Goal: Transaction & Acquisition: Subscribe to service/newsletter

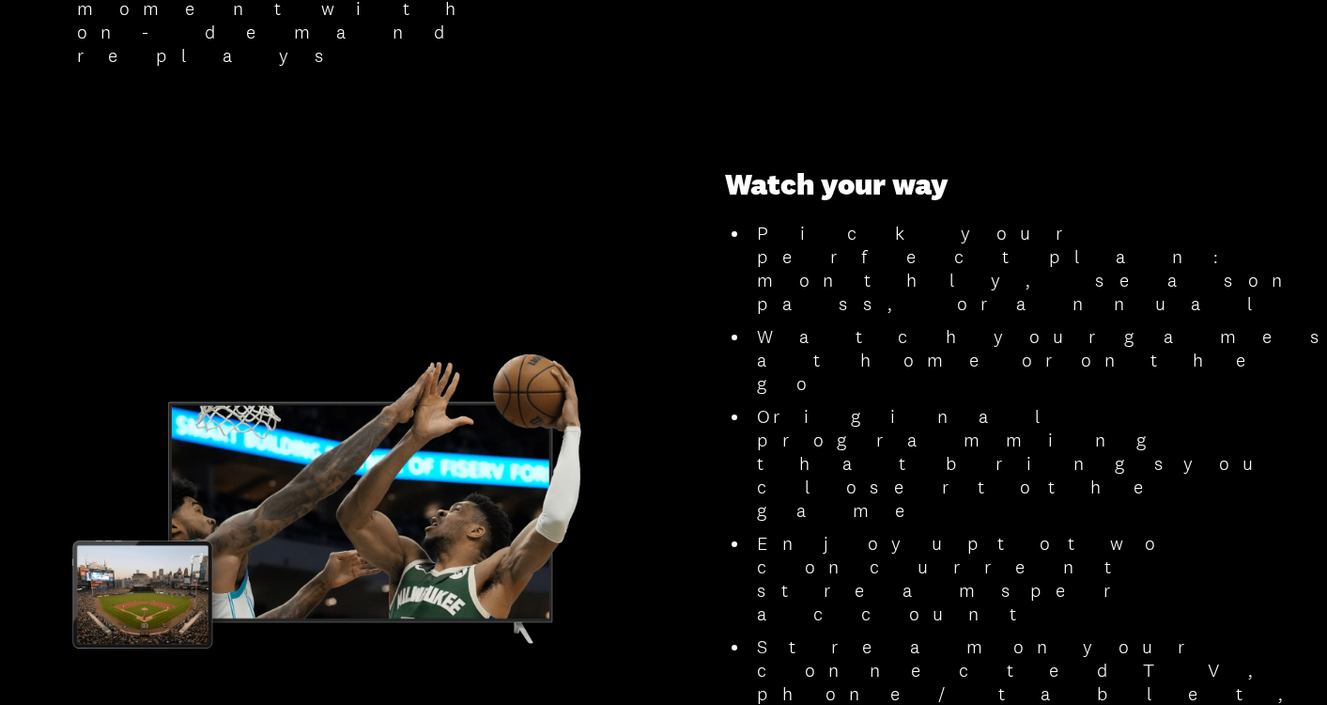
scroll to position [1779, 0]
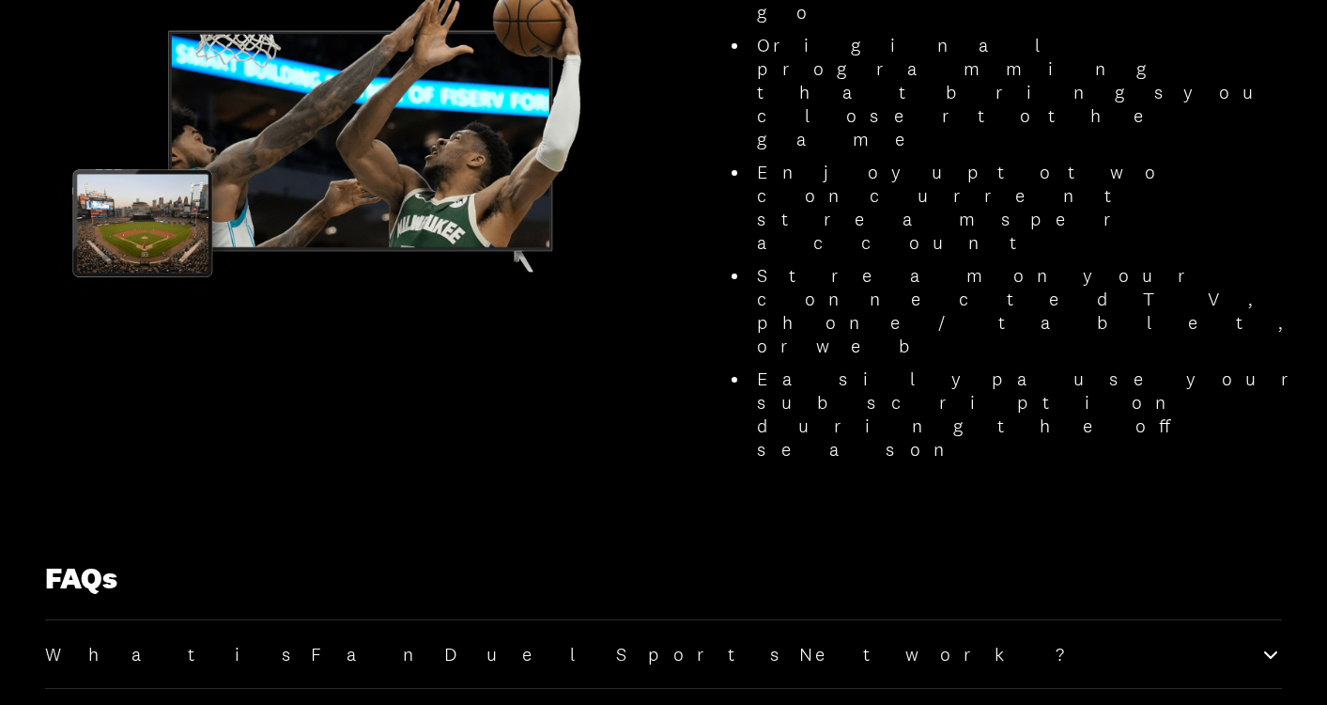
scroll to position [2148, 0]
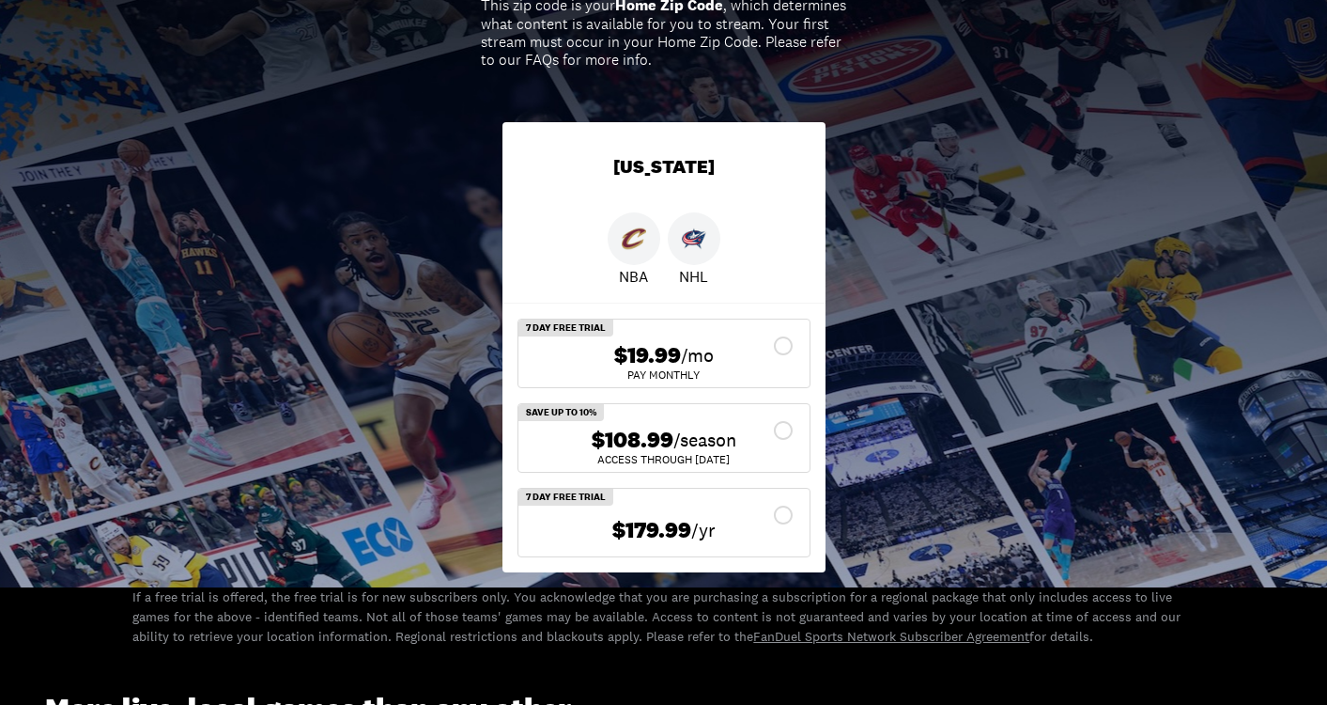
scroll to position [390, 0]
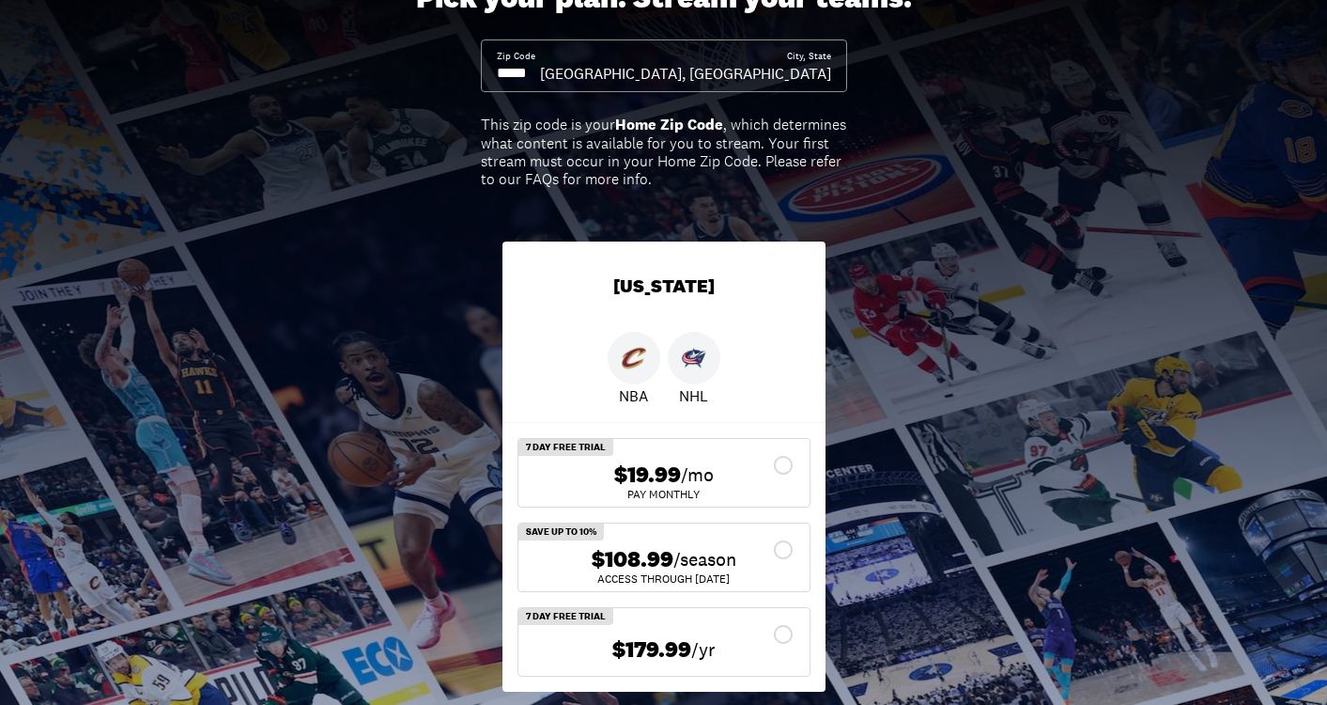
scroll to position [306, 0]
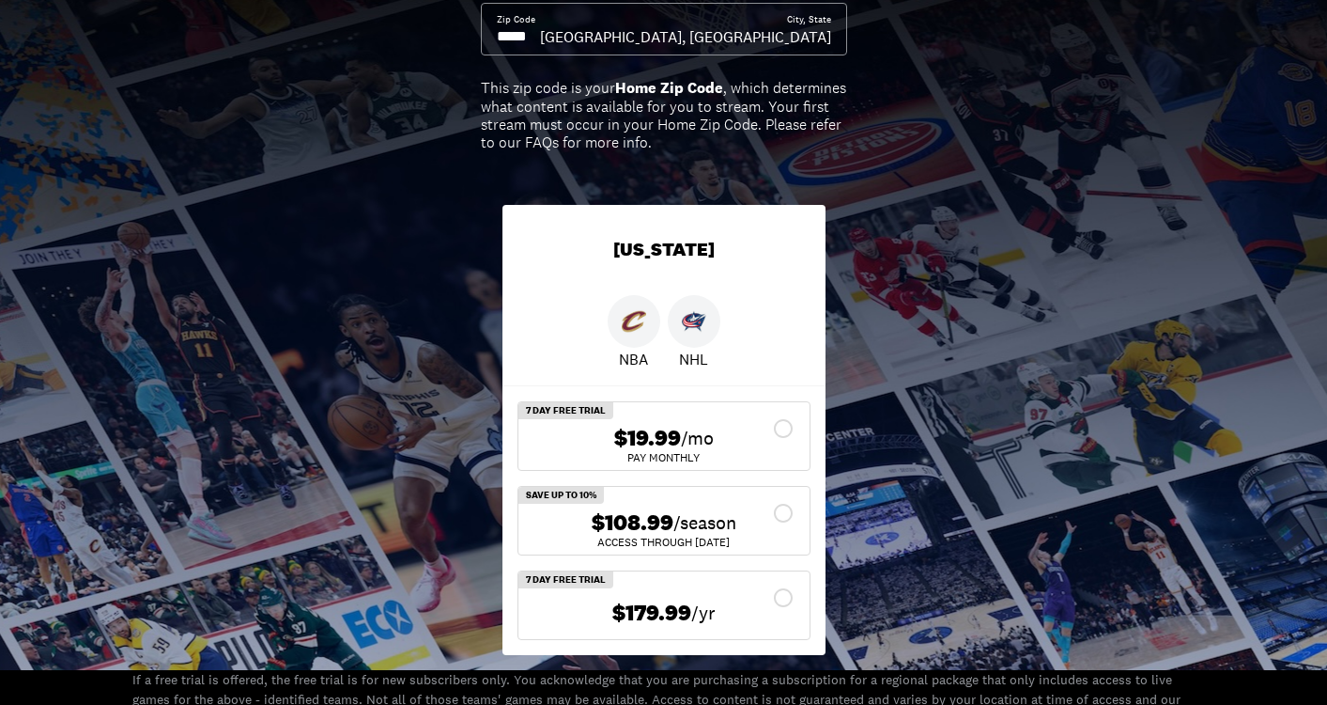
click at [784, 531] on div "$108.99 /season" at bounding box center [664, 522] width 261 height 27
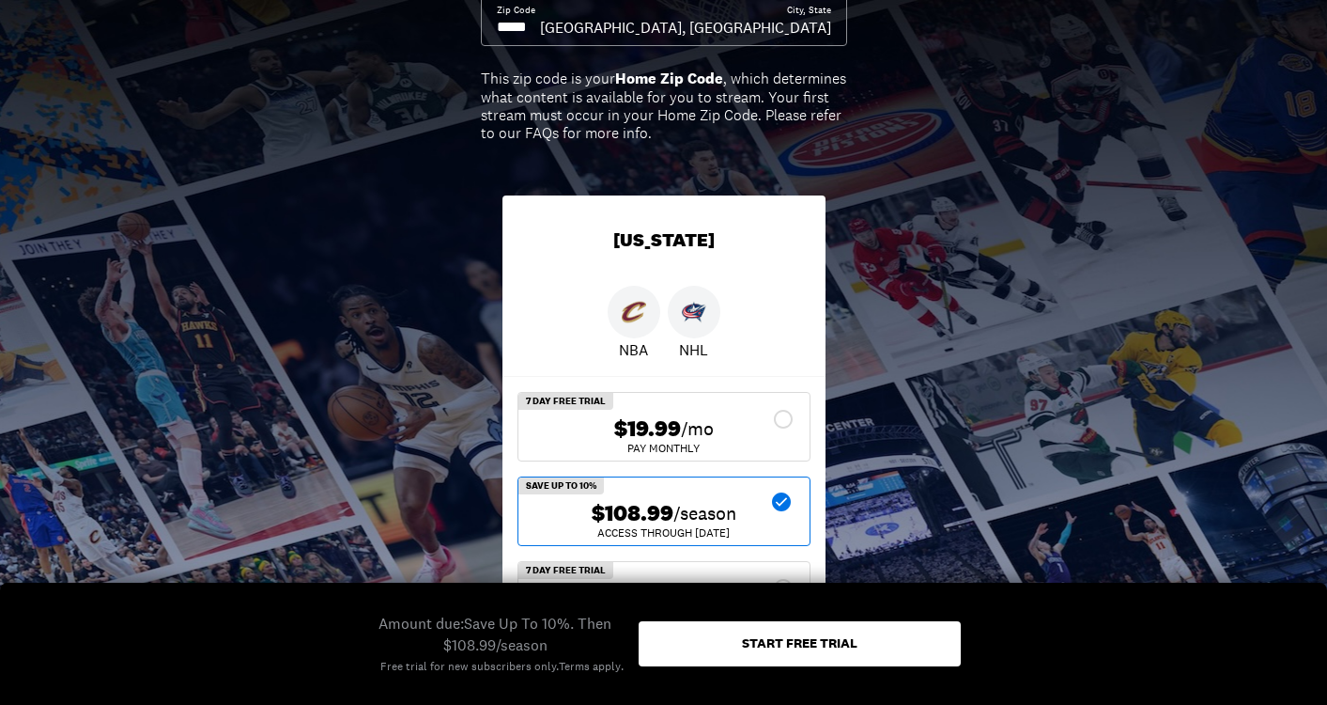
scroll to position [317, 0]
